Goal: Information Seeking & Learning: Learn about a topic

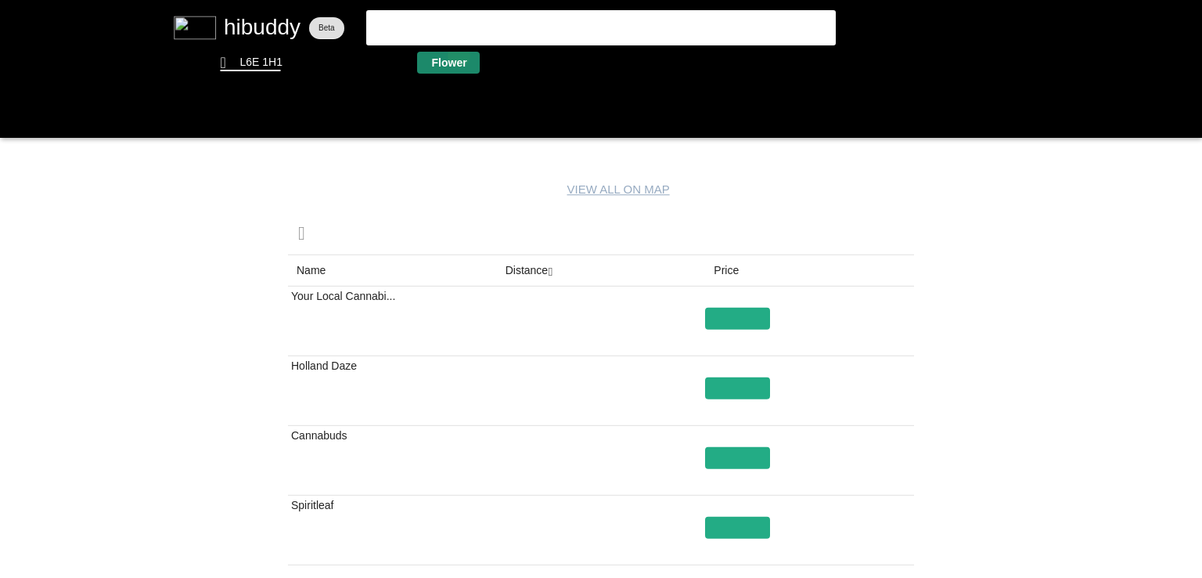
click at [459, 55] on flt-glass-pane at bounding box center [601, 289] width 1202 height 578
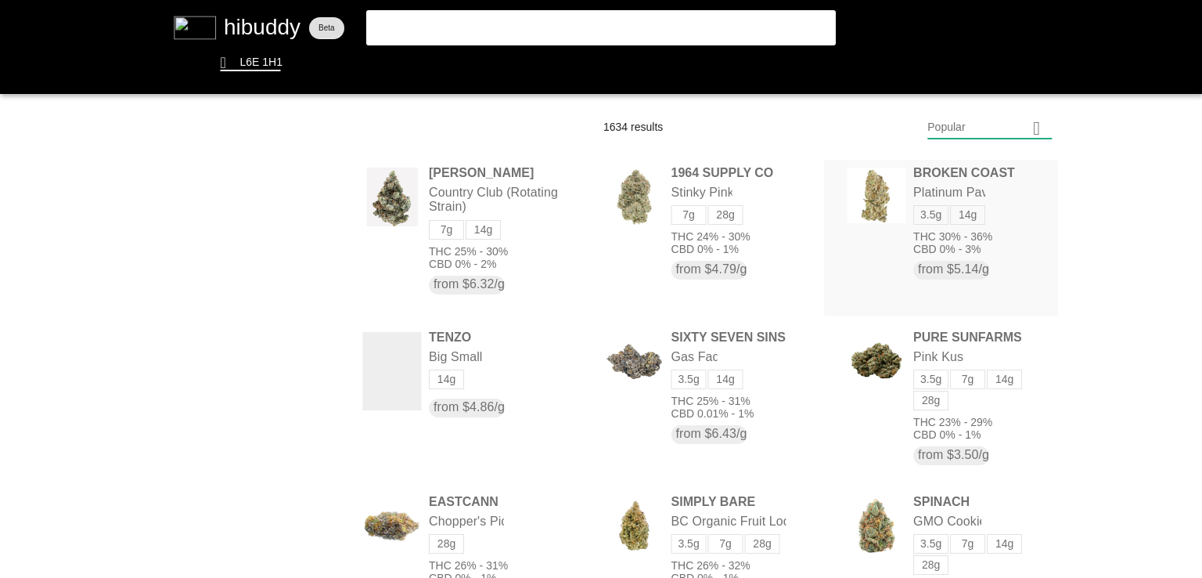
click at [870, 217] on flt-glass-pane at bounding box center [601, 289] width 1202 height 578
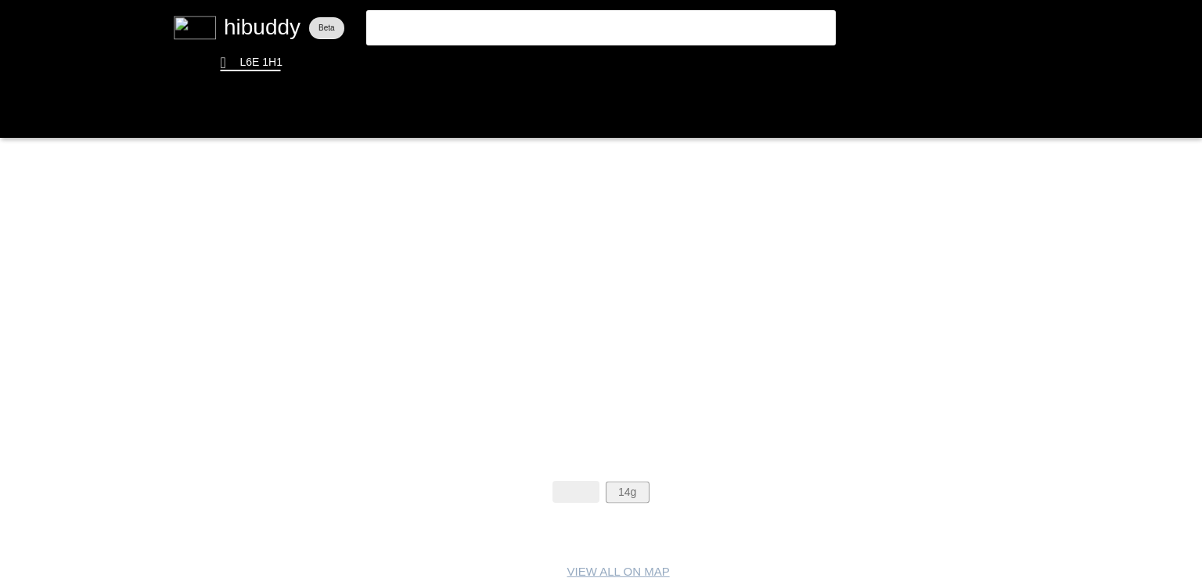
click at [632, 484] on flt-glass-pane at bounding box center [601, 289] width 1202 height 578
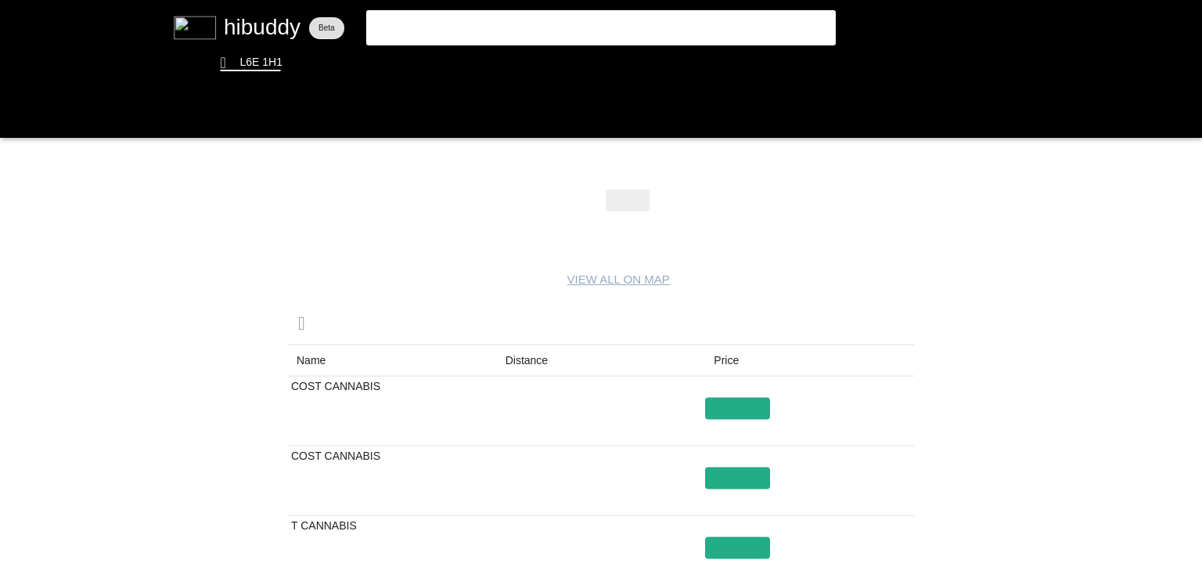
click at [539, 355] on flt-glass-pane at bounding box center [601, 289] width 1202 height 578
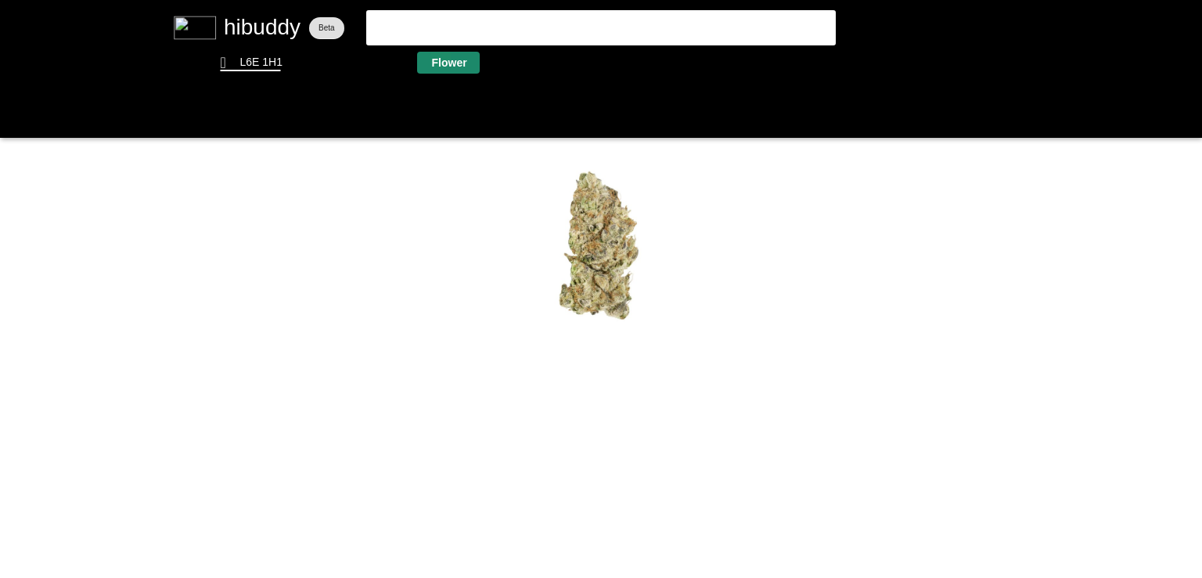
click at [440, 56] on flt-glass-pane at bounding box center [601, 289] width 1202 height 578
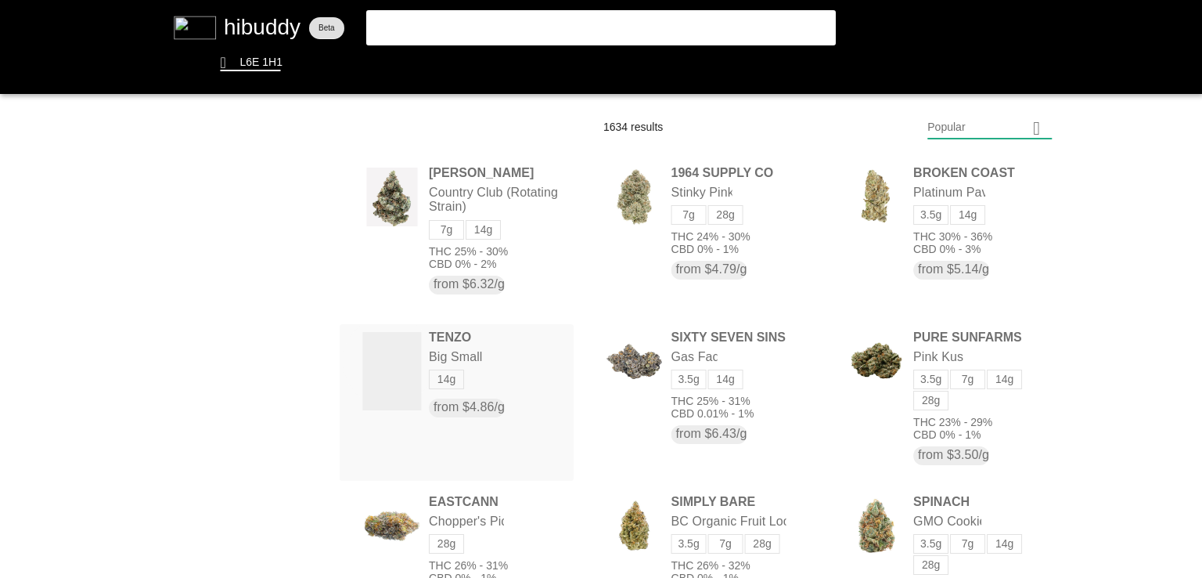
click at [386, 359] on flt-glass-pane at bounding box center [601, 289] width 1202 height 578
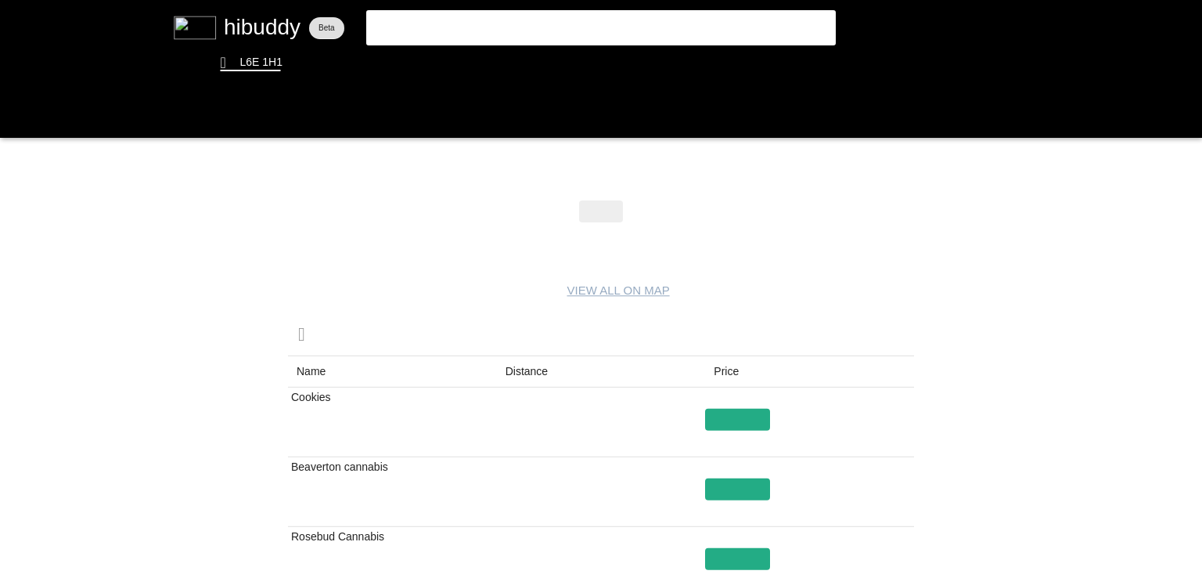
click at [506, 377] on flt-glass-pane at bounding box center [601, 289] width 1202 height 578
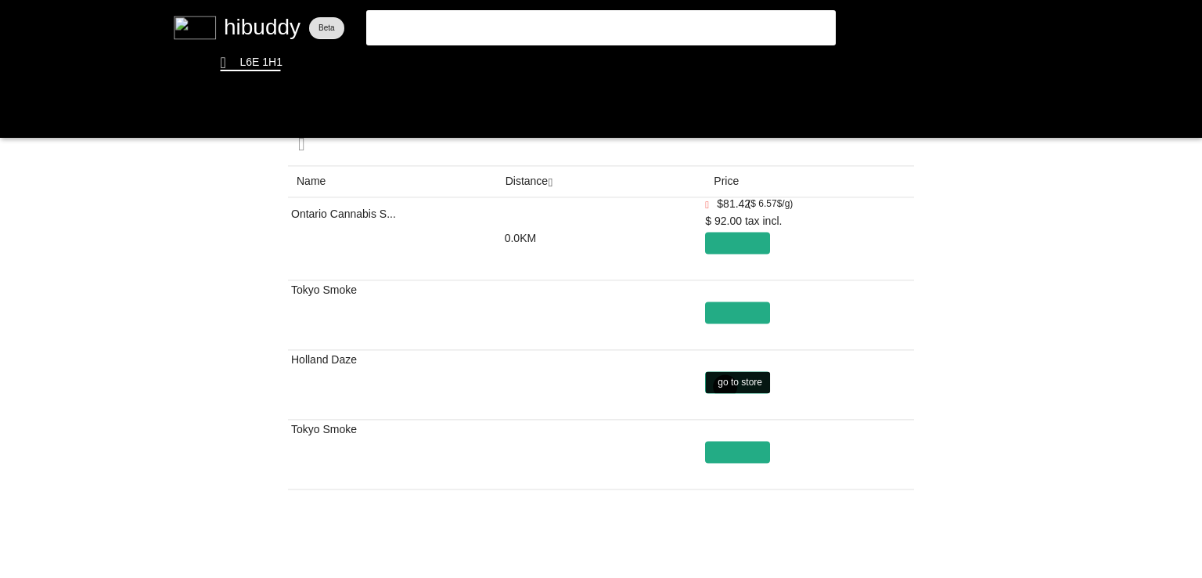
click at [724, 387] on flt-glass-pane at bounding box center [601, 289] width 1202 height 578
click at [560, 38] on flt-glass-pane at bounding box center [601, 289] width 1202 height 578
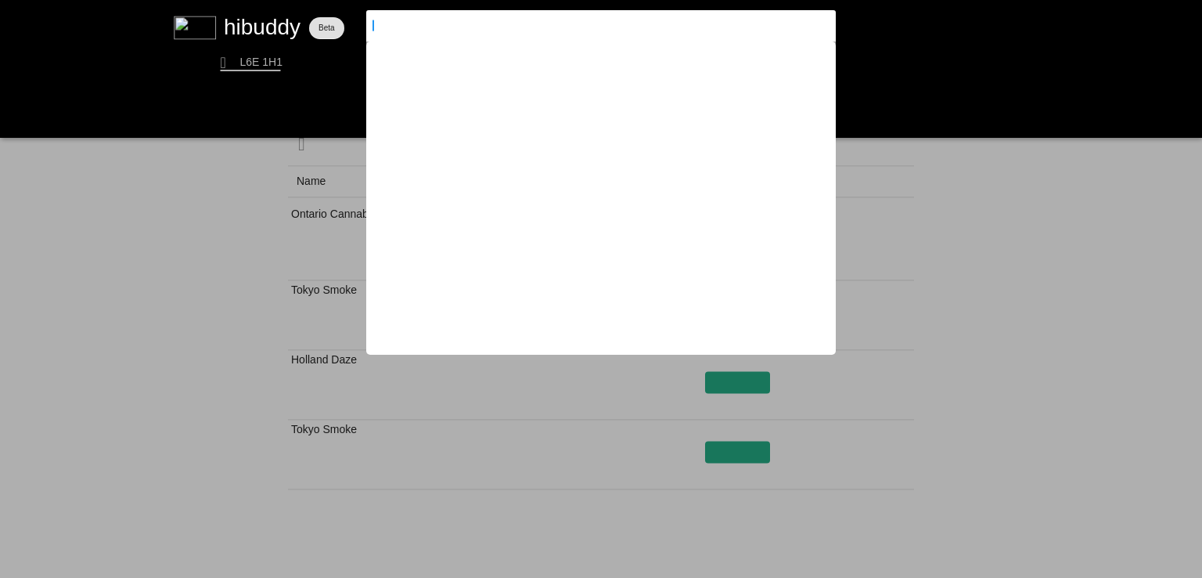
click at [560, 38] on flt-glass-pane at bounding box center [601, 289] width 1202 height 578
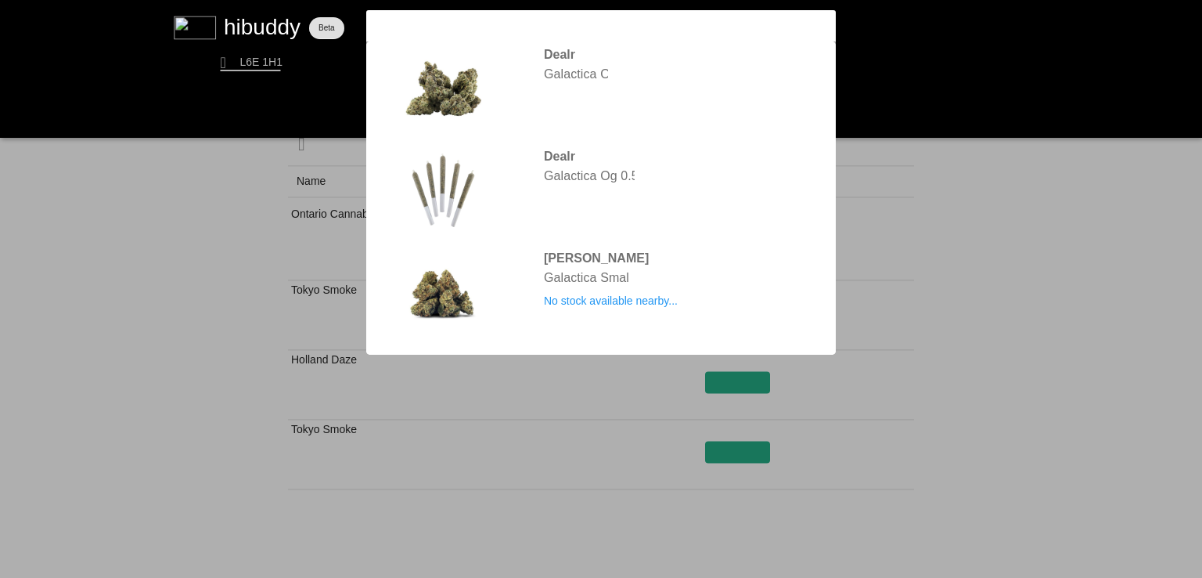
type input "galactica"
click at [455, 87] on flt-glass-pane at bounding box center [601, 289] width 1202 height 578
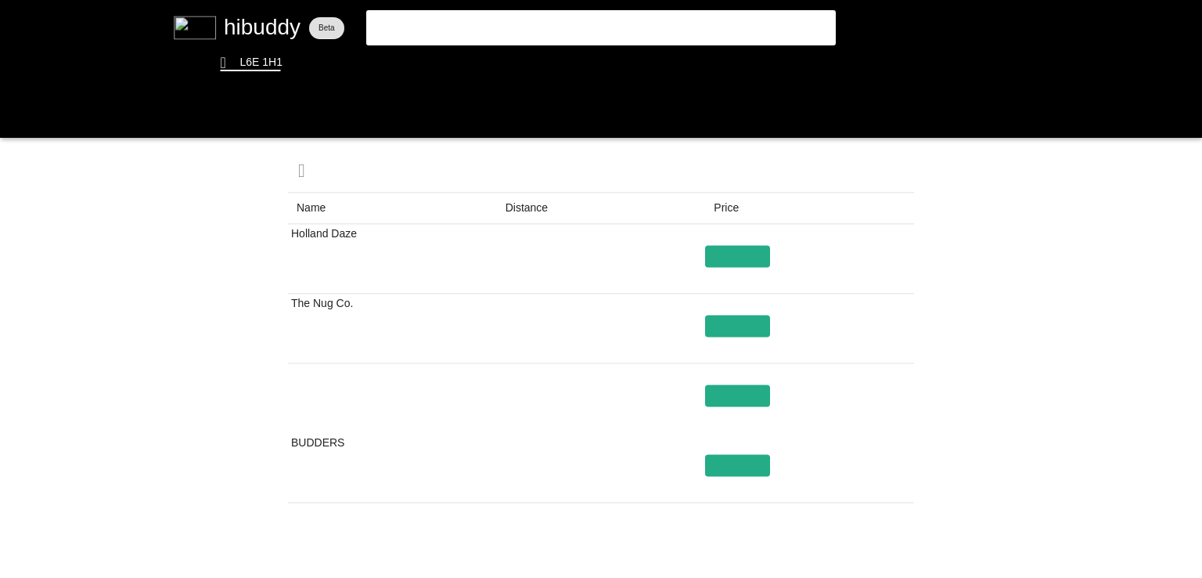
click at [519, 207] on flt-glass-pane at bounding box center [601, 289] width 1202 height 578
click at [890, 569] on flt-glass-pane at bounding box center [601, 289] width 1202 height 578
click at [740, 395] on flt-glass-pane at bounding box center [601, 289] width 1202 height 578
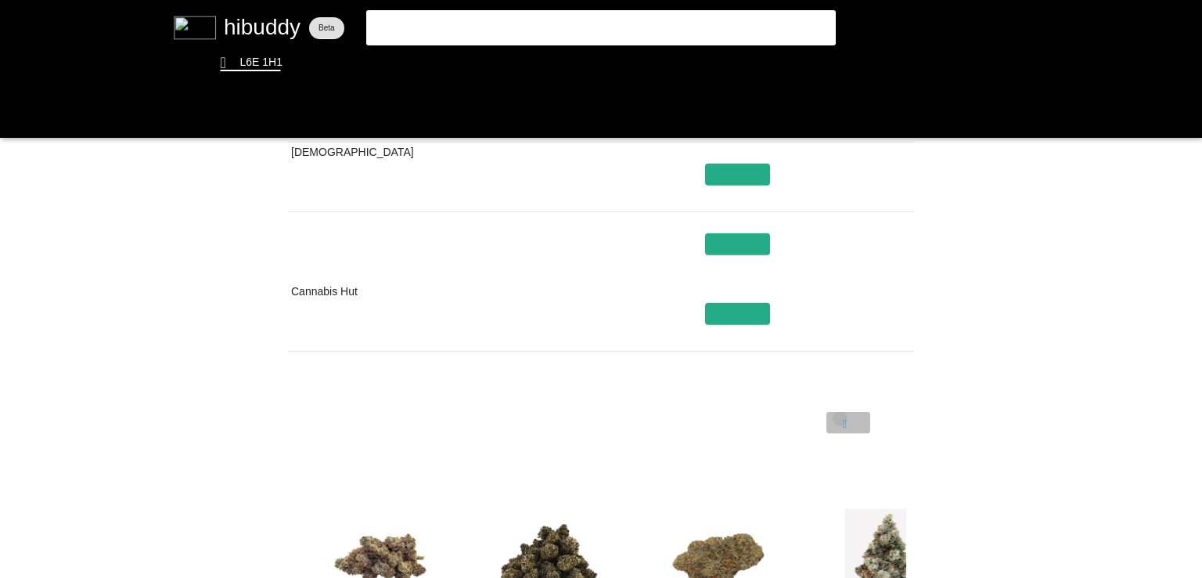
click at [840, 418] on flt-glass-pane at bounding box center [601, 289] width 1202 height 578
click at [725, 247] on flt-glass-pane at bounding box center [601, 289] width 1202 height 578
click at [443, 59] on flt-glass-pane at bounding box center [601, 289] width 1202 height 578
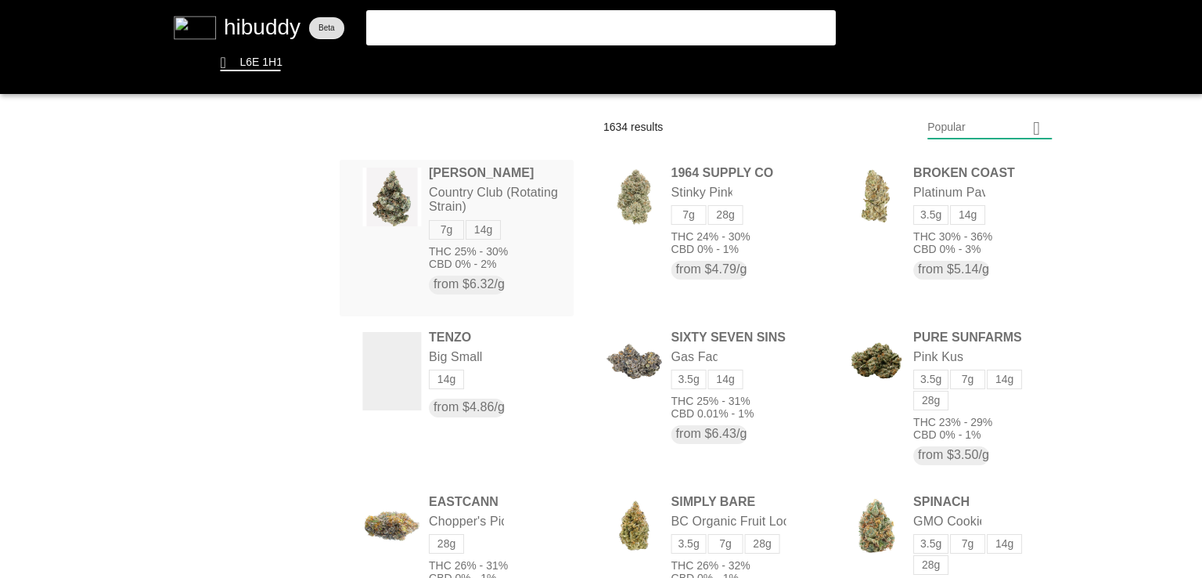
click at [416, 204] on flt-glass-pane at bounding box center [601, 289] width 1202 height 578
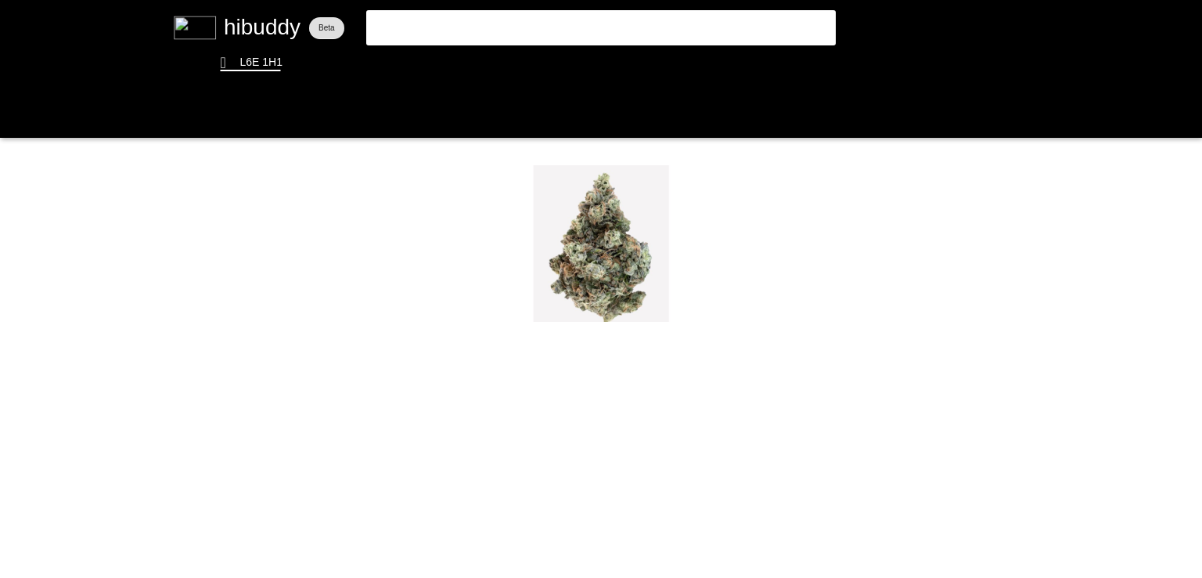
click at [407, 26] on flt-glass-pane at bounding box center [601, 289] width 1202 height 578
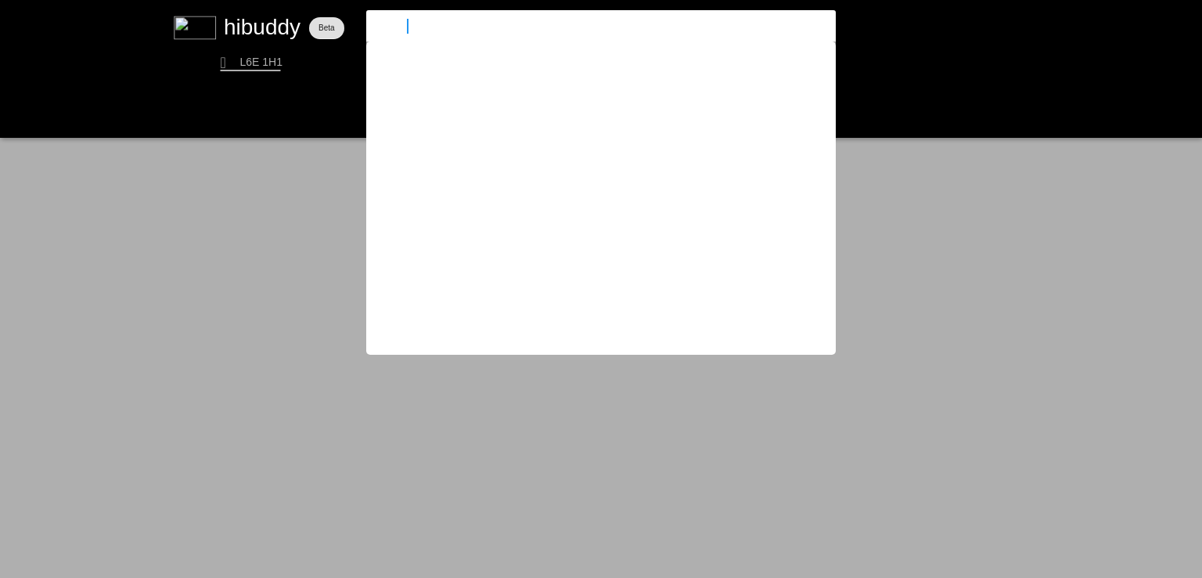
click at [407, 26] on input "galactica" at bounding box center [588, 26] width 430 height 14
click at [584, 432] on flt-glass-pane at bounding box center [601, 289] width 1202 height 578
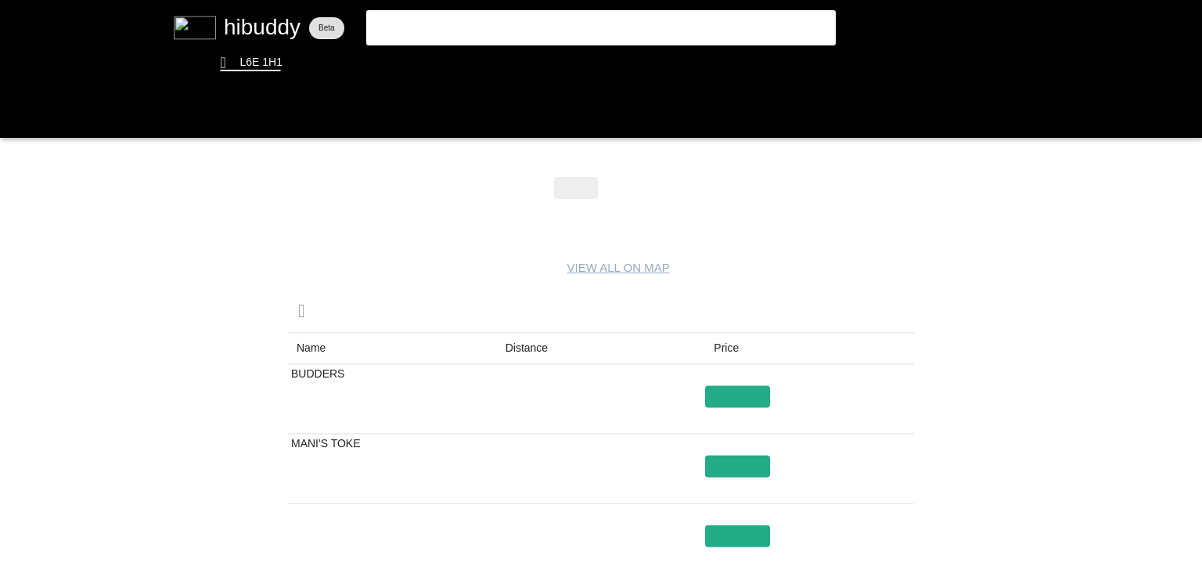
click at [520, 350] on flt-glass-pane at bounding box center [601, 289] width 1202 height 578
click at [621, 181] on flt-glass-pane at bounding box center [601, 289] width 1202 height 578
click at [513, 342] on flt-glass-pane at bounding box center [601, 289] width 1202 height 578
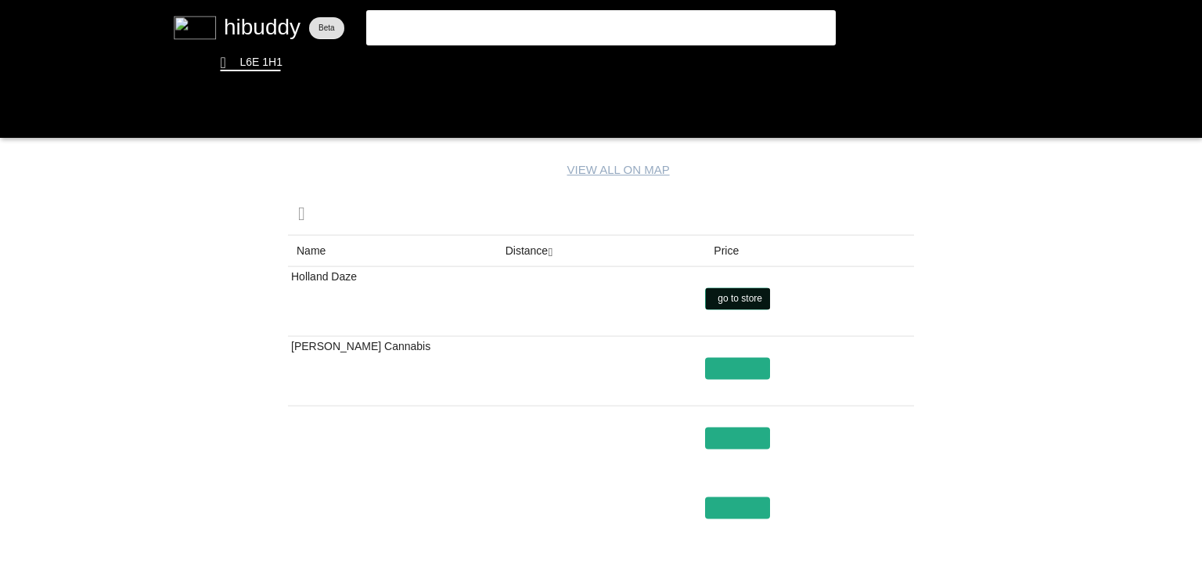
click at [742, 308] on flt-glass-pane at bounding box center [601, 289] width 1202 height 578
click at [454, 60] on flt-glass-pane at bounding box center [601, 289] width 1202 height 578
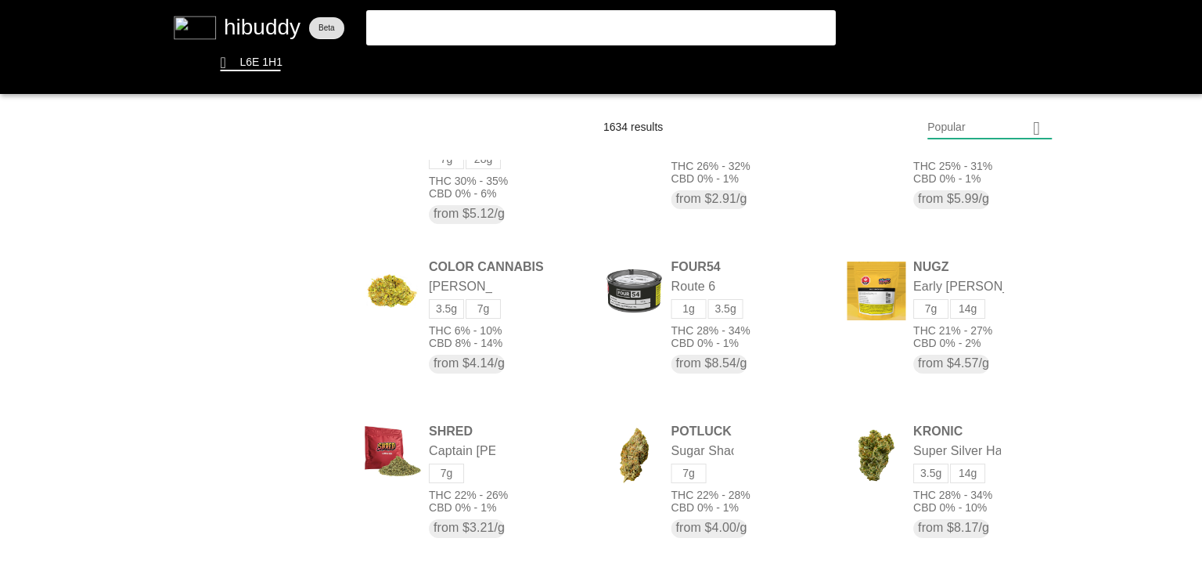
click at [575, 24] on flt-glass-pane at bounding box center [601, 289] width 1202 height 578
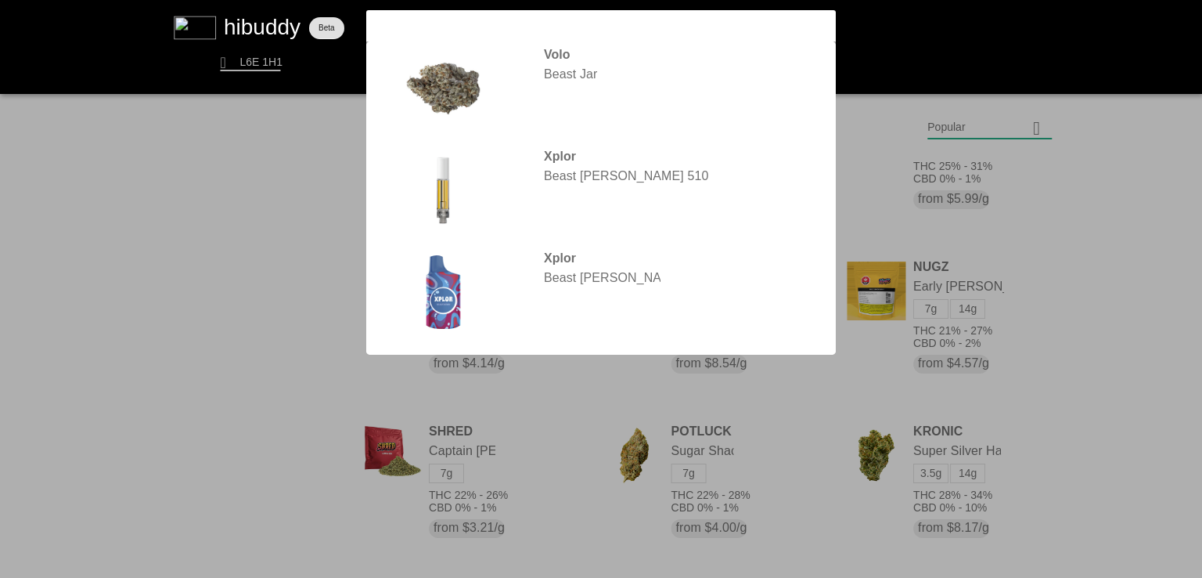
type input "beast"
click at [563, 60] on flt-glass-pane at bounding box center [601, 289] width 1202 height 578
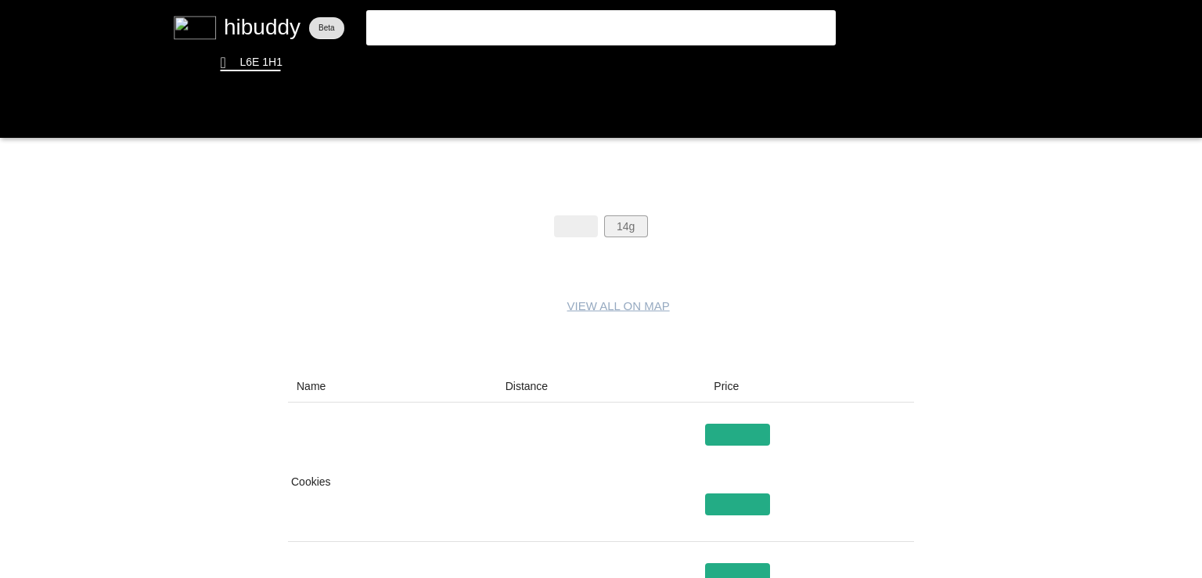
click at [636, 229] on flt-glass-pane at bounding box center [601, 289] width 1202 height 578
click at [531, 392] on flt-glass-pane at bounding box center [601, 289] width 1202 height 578
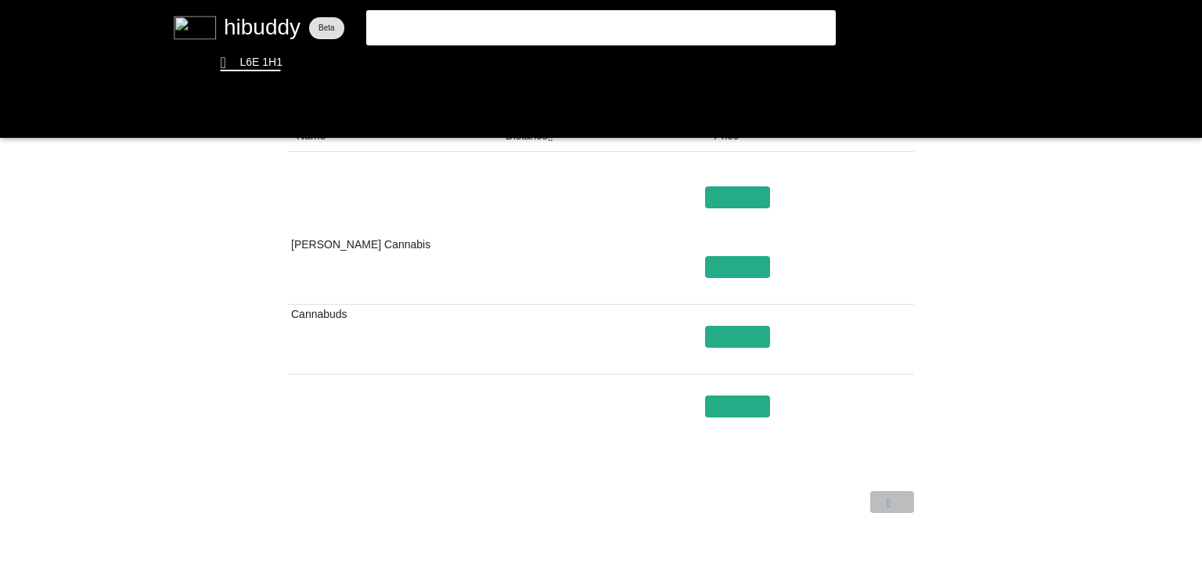
click at [893, 493] on flt-glass-pane at bounding box center [601, 289] width 1202 height 578
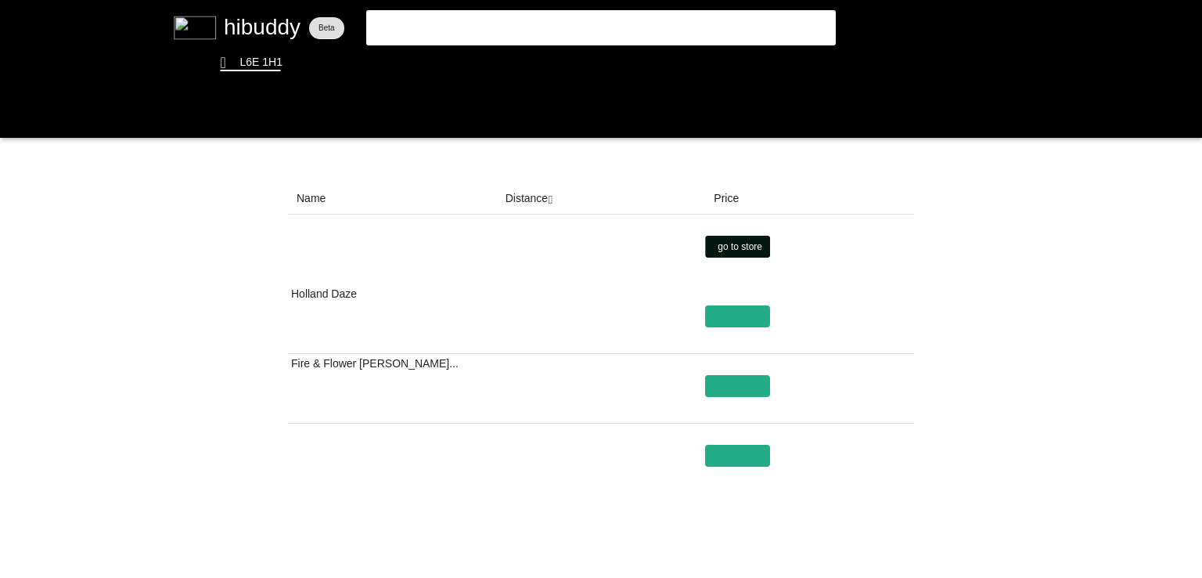
click at [749, 243] on flt-glass-pane at bounding box center [601, 289] width 1202 height 578
